Goal: Task Accomplishment & Management: Use online tool/utility

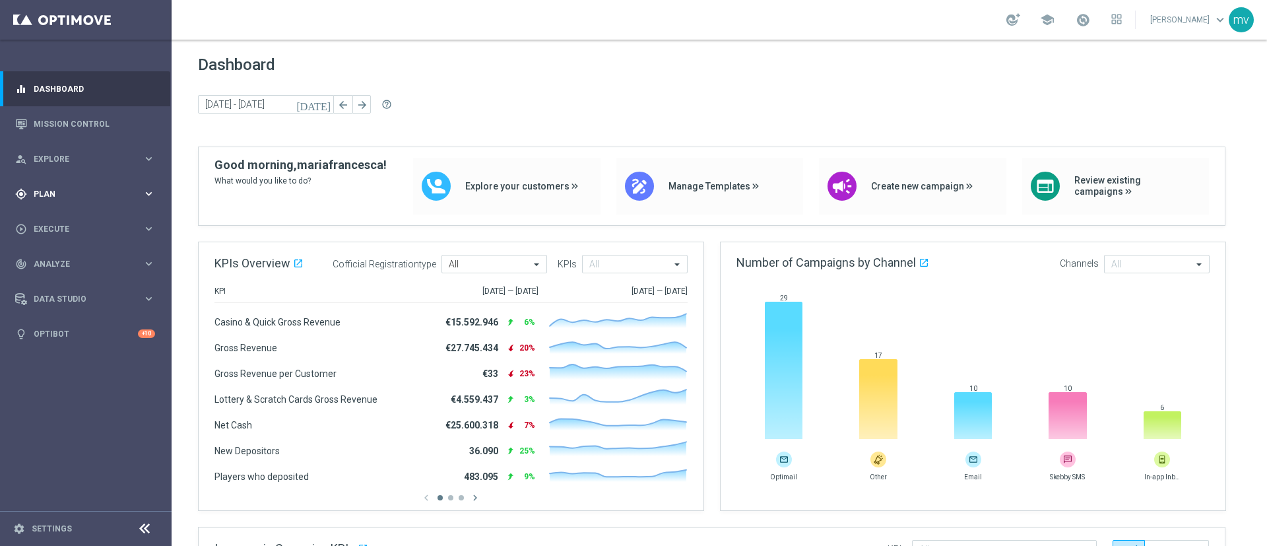
click at [103, 191] on span "Plan" at bounding box center [88, 194] width 109 height 8
click at [82, 195] on span "Plan" at bounding box center [88, 194] width 109 height 8
click at [72, 193] on span "Plan" at bounding box center [88, 194] width 109 height 8
click at [98, 281] on link "Streams" at bounding box center [85, 280] width 103 height 11
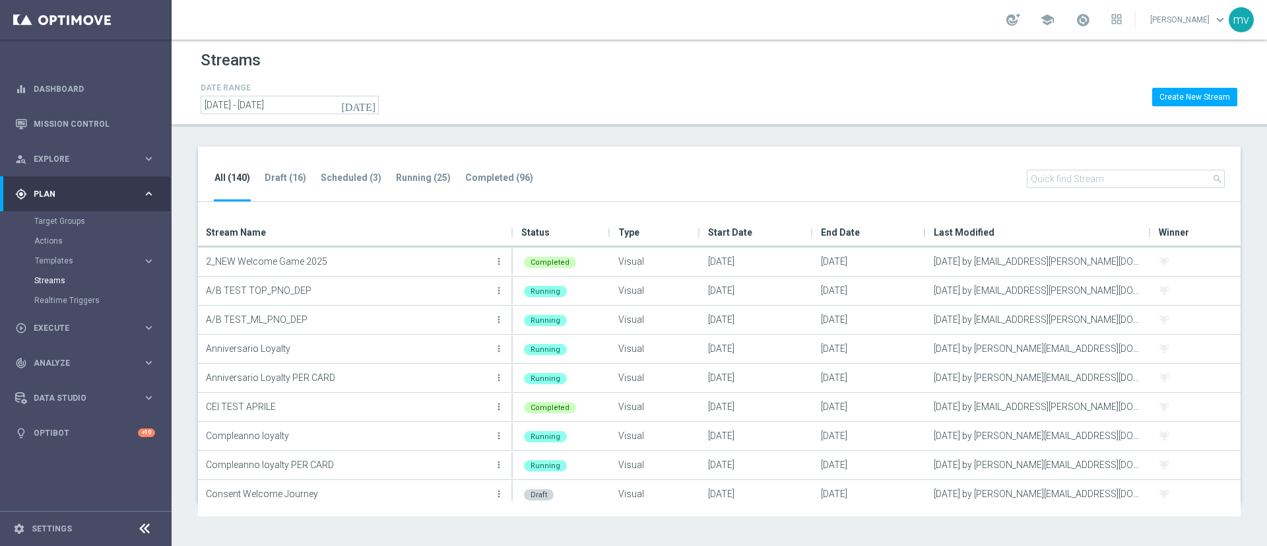
click at [368, 102] on icon "[DATE]" at bounding box center [359, 105] width 36 height 12
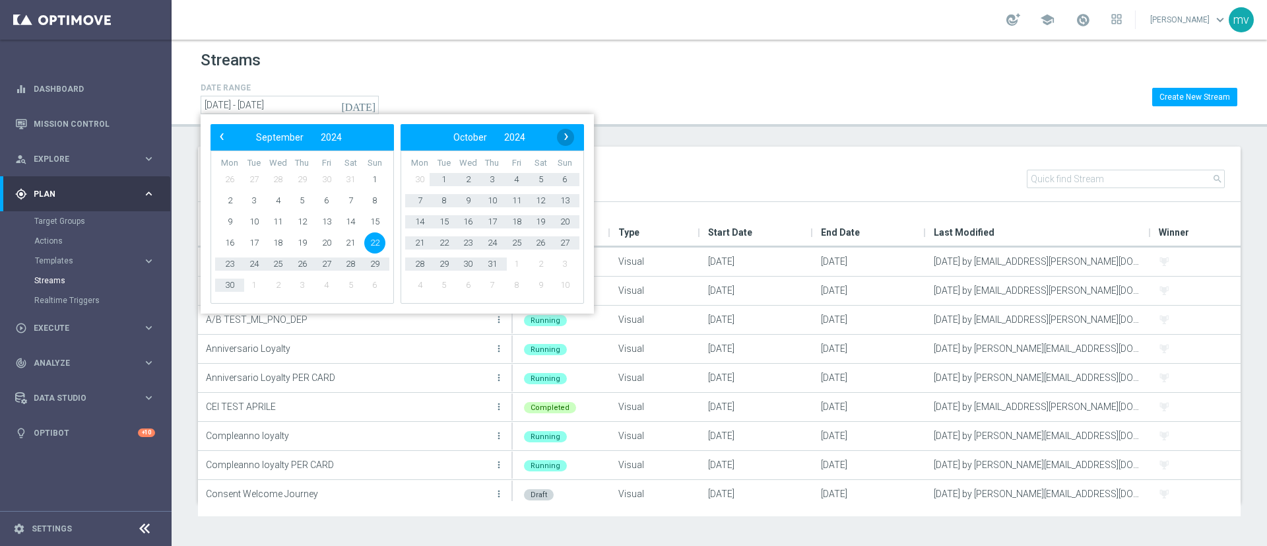
click at [573, 135] on span "›" at bounding box center [566, 136] width 17 height 17
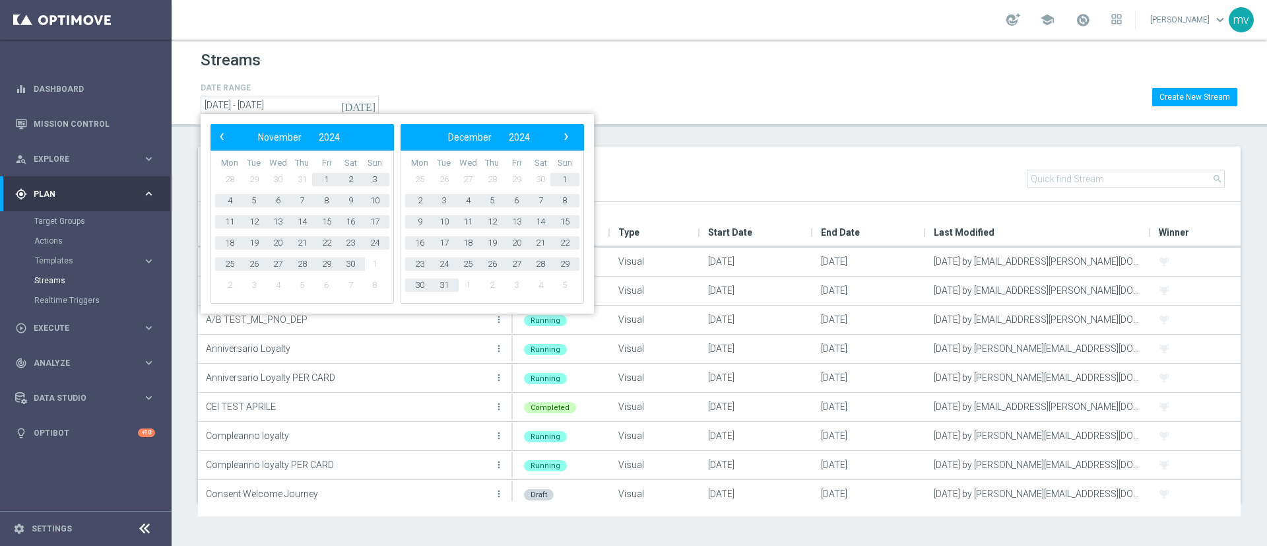
click at [573, 135] on span "›" at bounding box center [566, 136] width 17 height 17
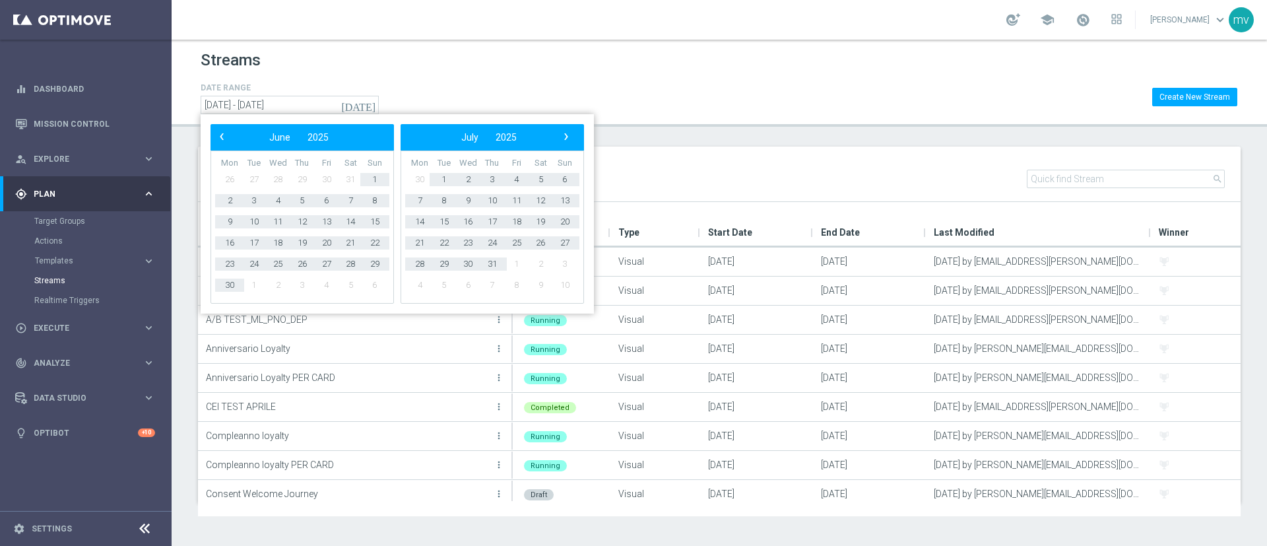
click at [573, 135] on span "›" at bounding box center [566, 136] width 17 height 17
click at [330, 202] on span "12" at bounding box center [326, 200] width 21 height 21
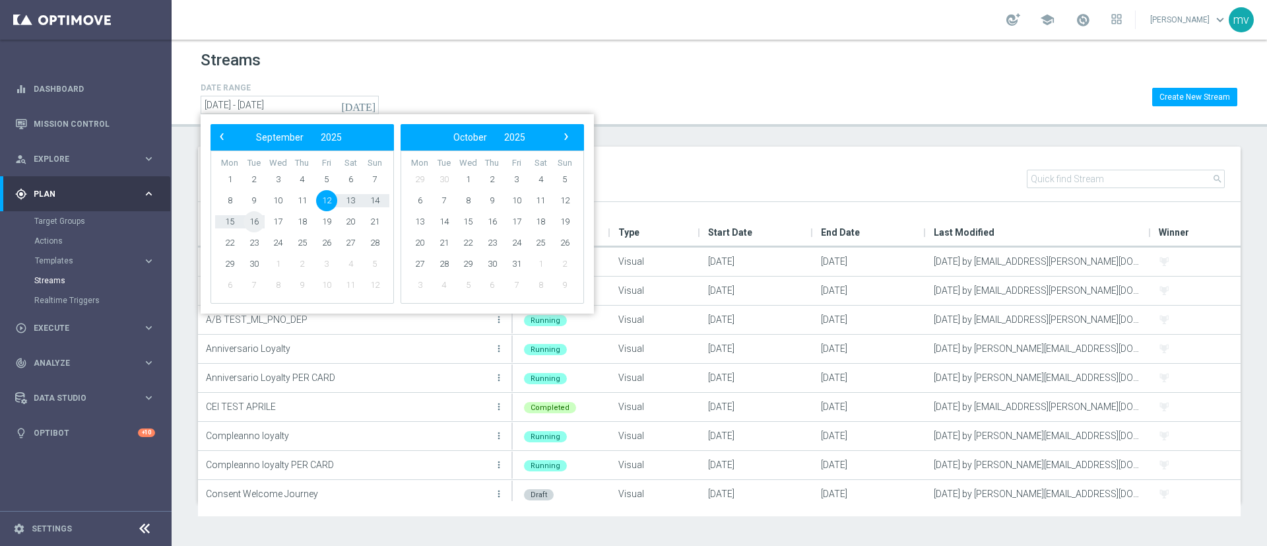
click at [257, 227] on span "16" at bounding box center [254, 221] width 21 height 21
type input "12 Sep 2025 - 16 Sep 2025"
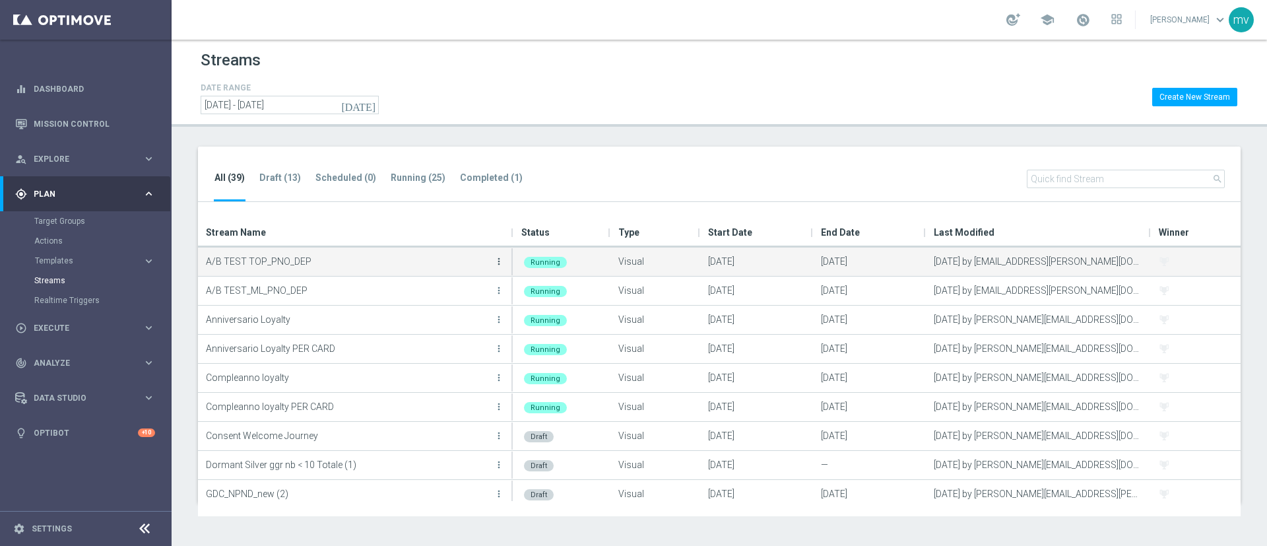
click at [500, 259] on icon "more_vert" at bounding box center [499, 261] width 11 height 11
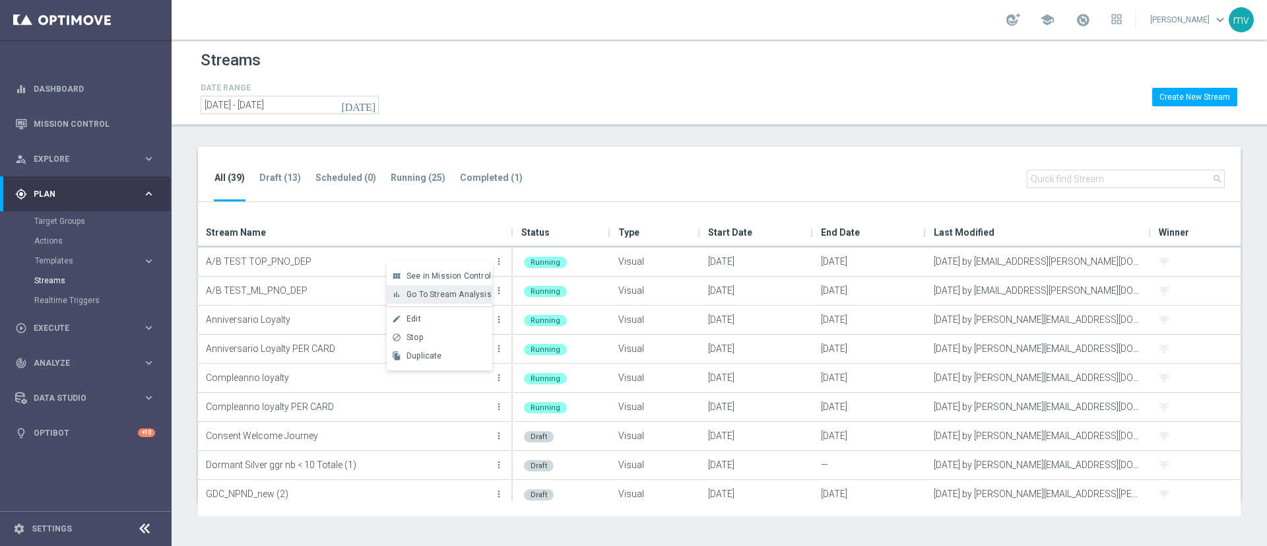
click at [452, 298] on span "Go To Stream Analysis" at bounding box center [449, 294] width 85 height 9
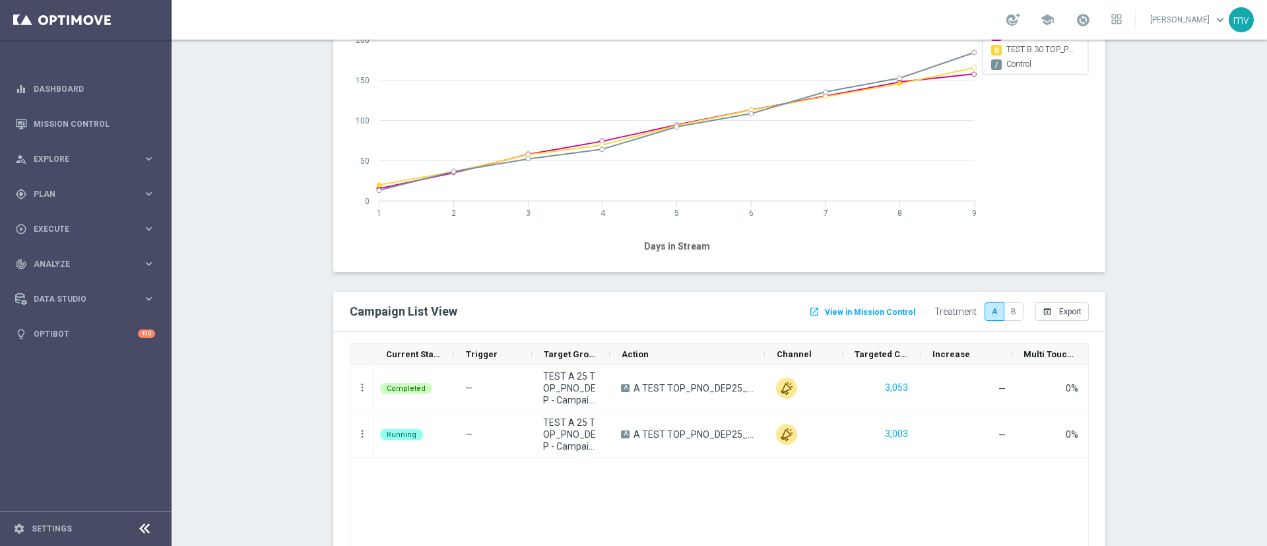
scroll to position [1584, 0]
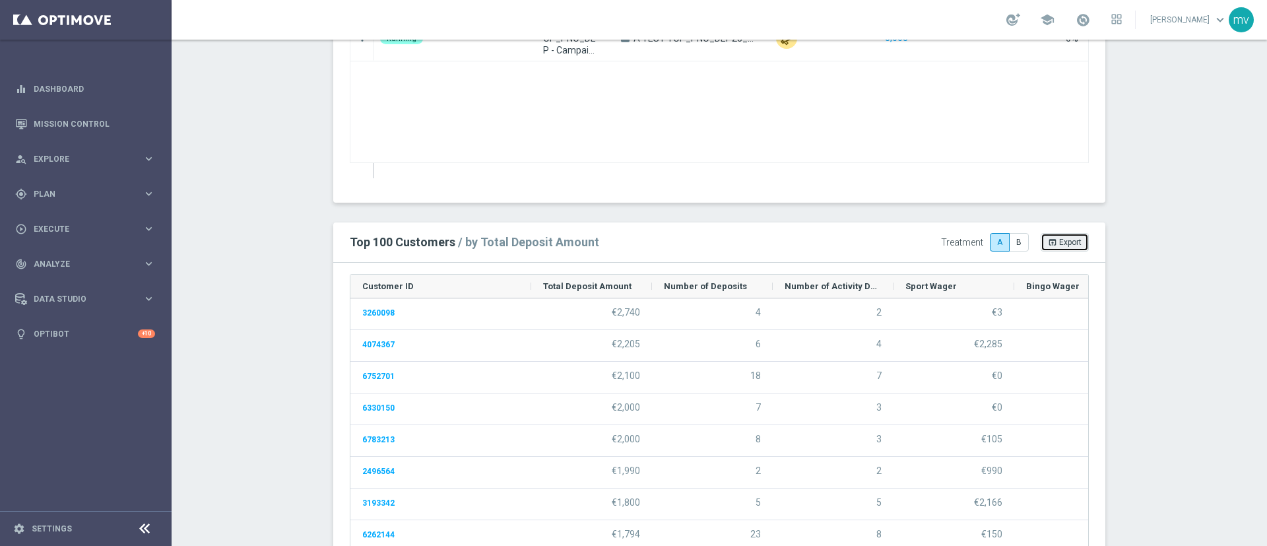
click at [1054, 248] on button "open_in_browser Export" at bounding box center [1065, 242] width 48 height 18
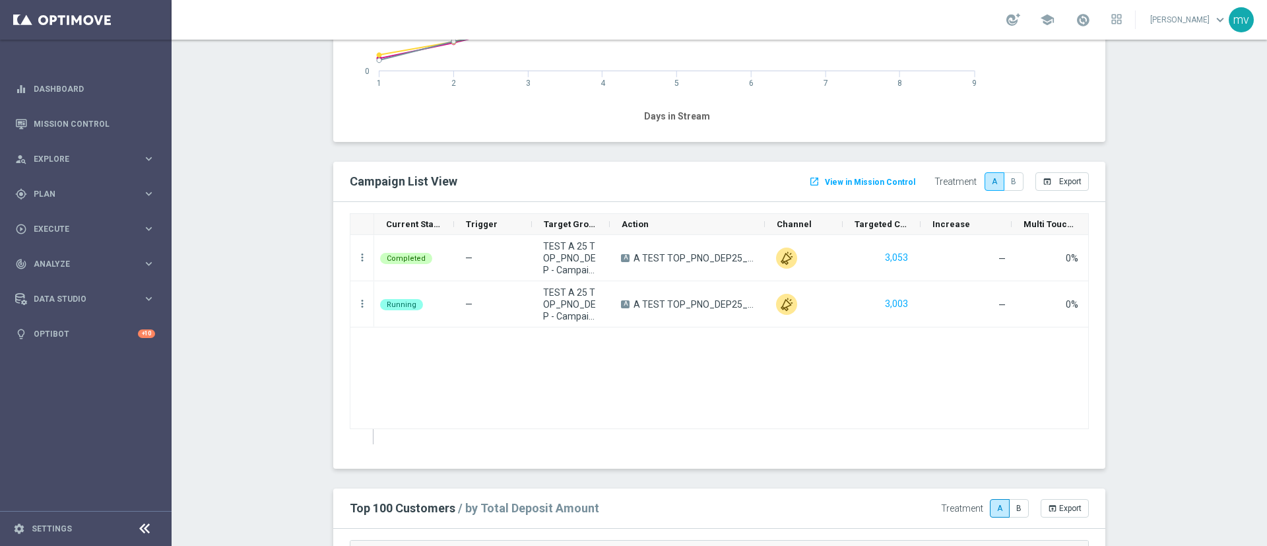
scroll to position [1287, 0]
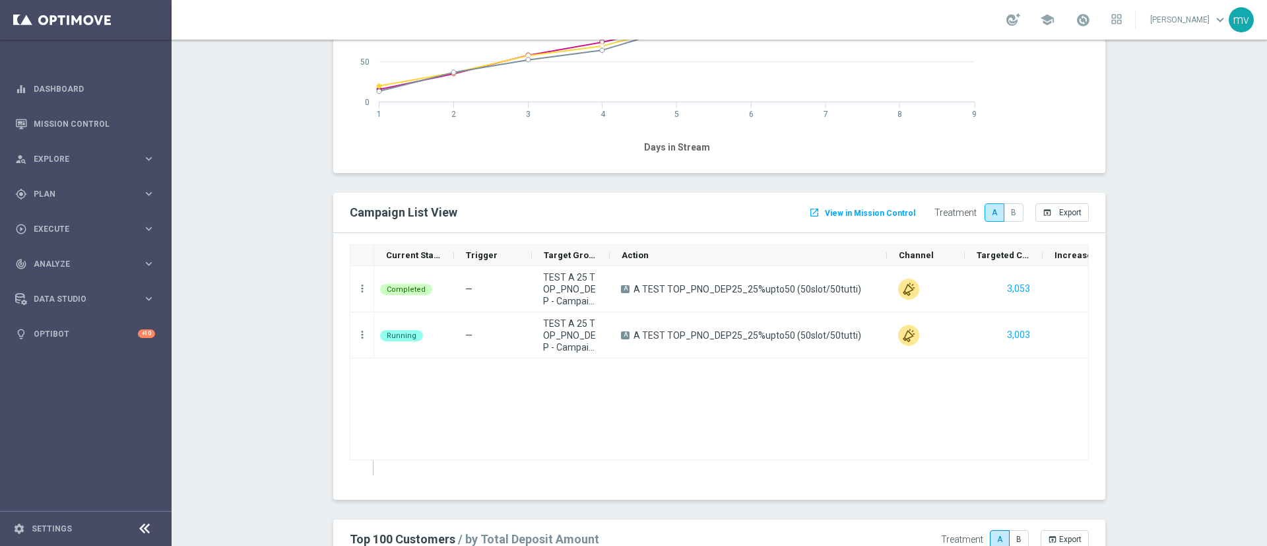
drag, startPoint x: 755, startPoint y: 253, endPoint x: 877, endPoint y: 253, distance: 122.1
click at [884, 253] on div at bounding box center [886, 255] width 5 height 20
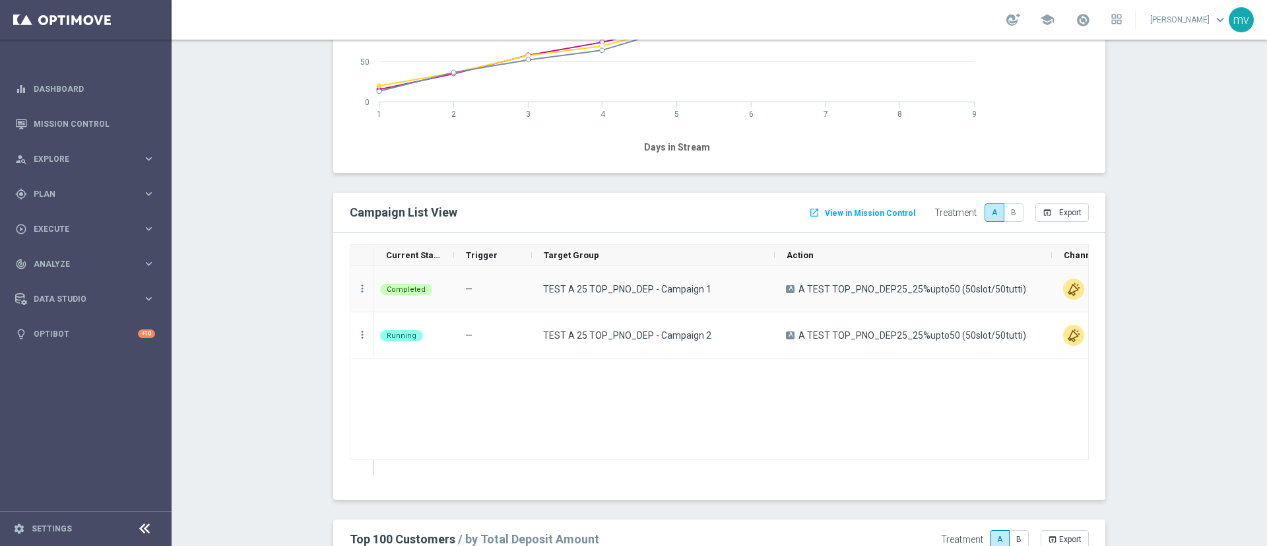
drag, startPoint x: 601, startPoint y: 259, endPoint x: 766, endPoint y: 282, distance: 166.6
click at [766, 282] on div "Current Status Trigger Target Group" at bounding box center [719, 359] width 739 height 231
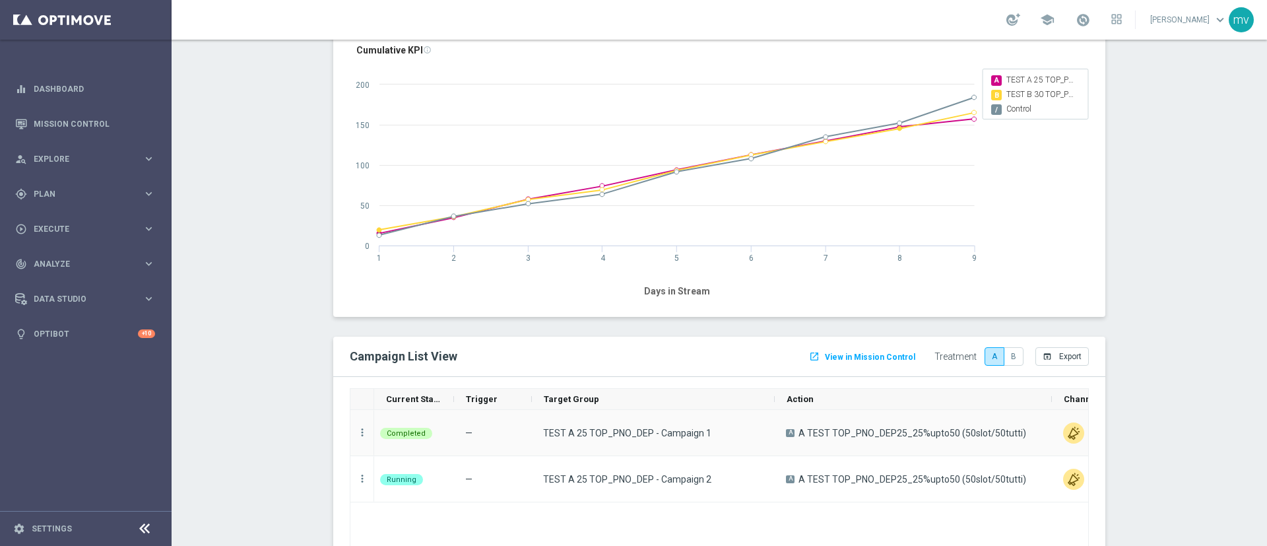
scroll to position [1188, 0]
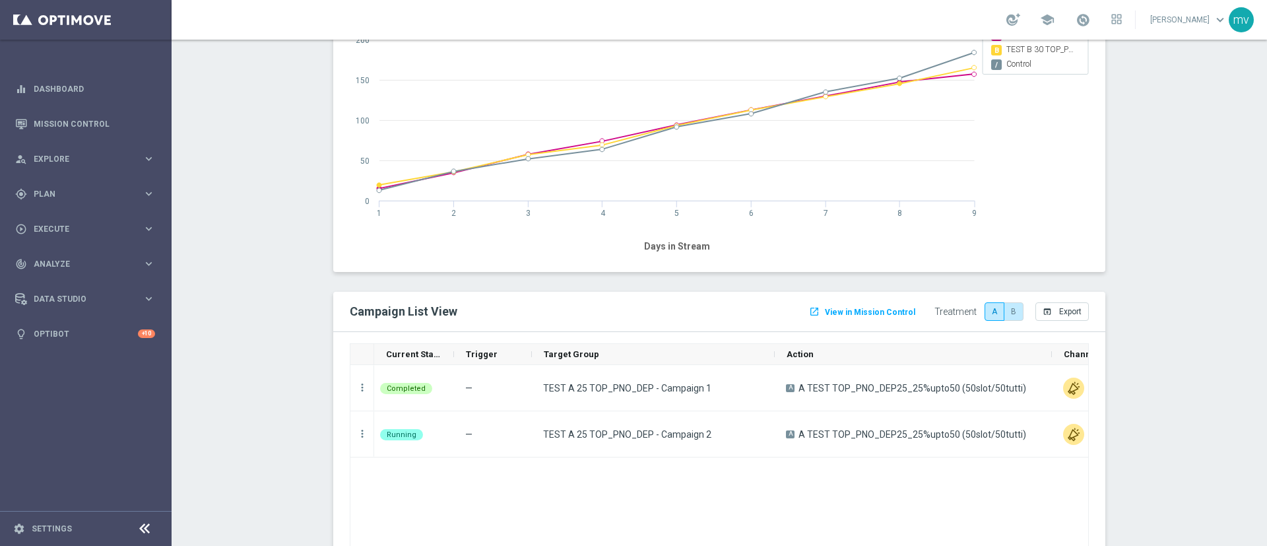
click at [1004, 318] on label "B" at bounding box center [1014, 311] width 20 height 18
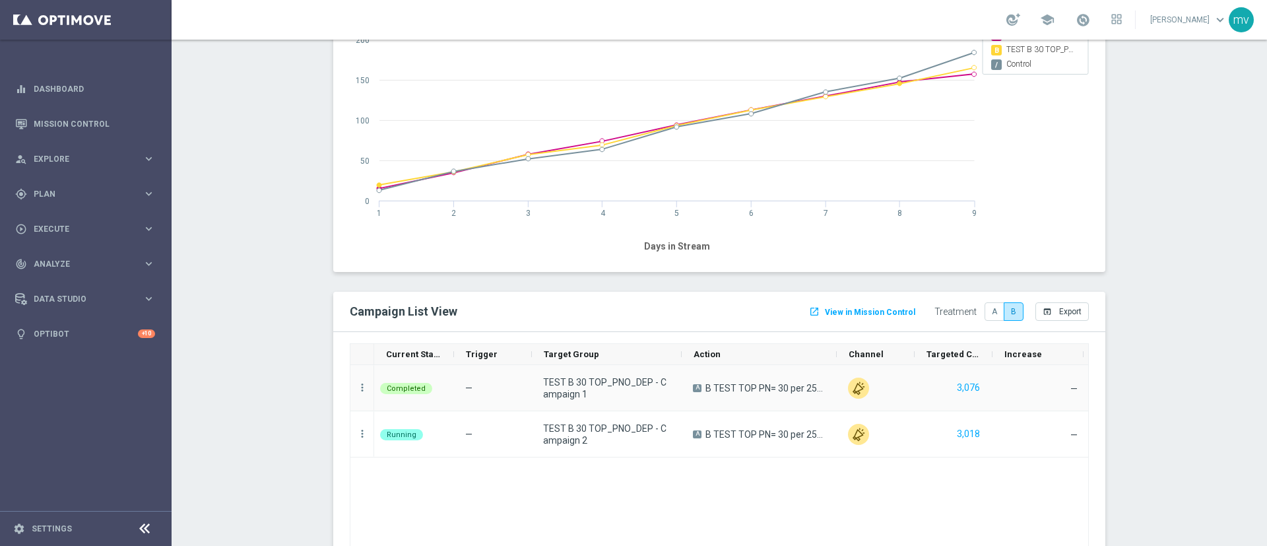
drag, startPoint x: 601, startPoint y: 354, endPoint x: 711, endPoint y: 371, distance: 110.8
click at [711, 371] on div "Current Status Trigger Target Group" at bounding box center [719, 458] width 739 height 231
